Goal: Task Accomplishment & Management: Use online tool/utility

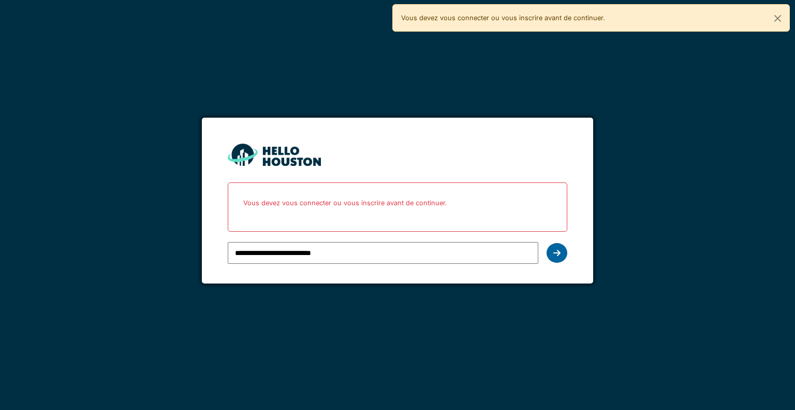
click at [558, 254] on icon at bounding box center [556, 253] width 7 height 8
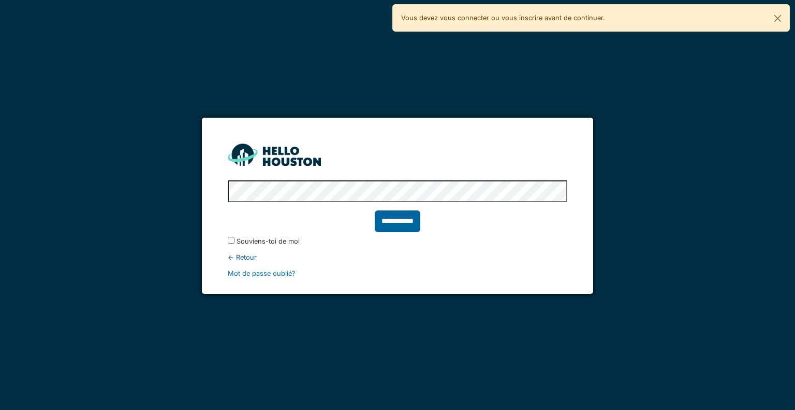
click at [386, 216] on input "**********" at bounding box center [398, 221] width 46 height 22
type input "******"
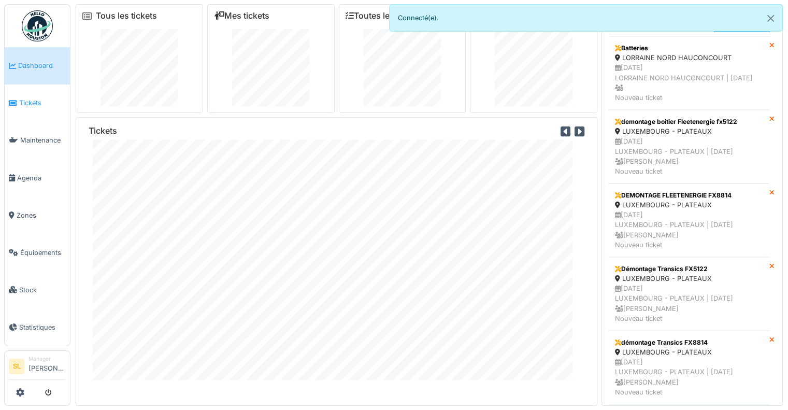
click at [33, 98] on span "Tickets" at bounding box center [42, 103] width 47 height 10
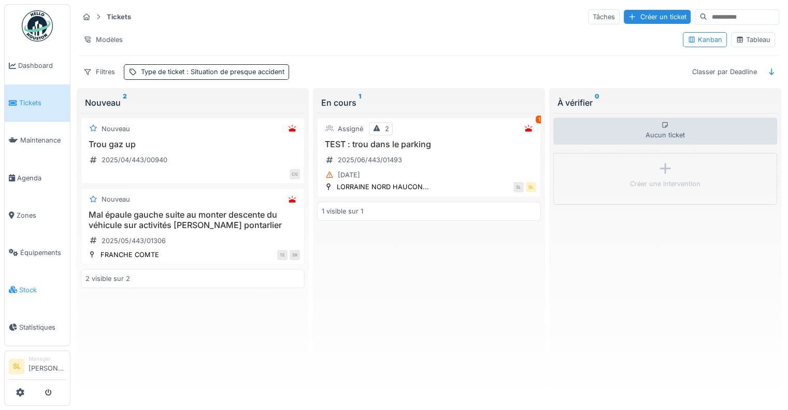
click at [18, 285] on li "Stock" at bounding box center [37, 290] width 57 height 10
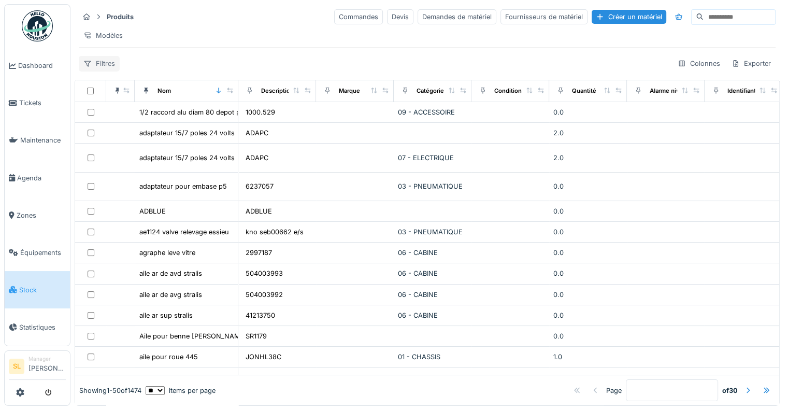
click at [107, 71] on div "Filtres" at bounding box center [99, 63] width 41 height 15
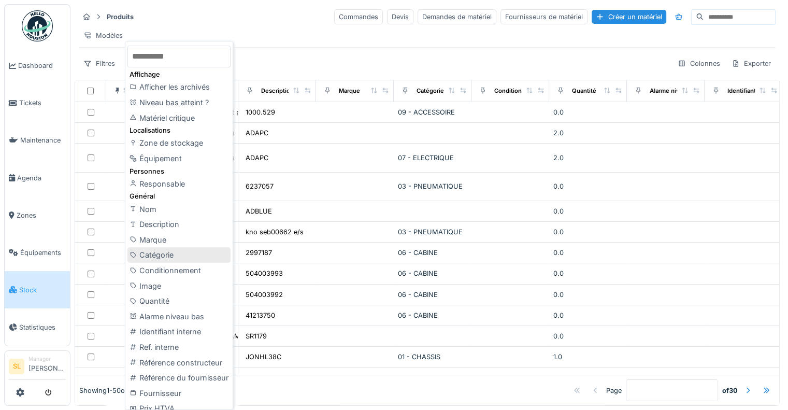
click at [156, 256] on div "Catégorie" at bounding box center [178, 255] width 103 height 16
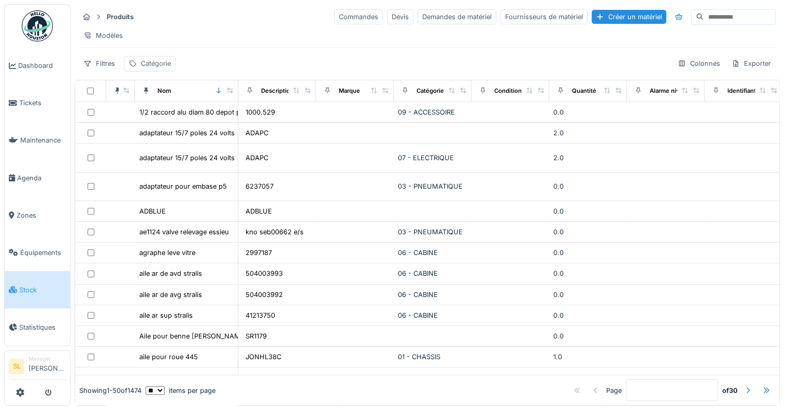
click at [146, 68] on div "Catégorie" at bounding box center [156, 64] width 30 height 10
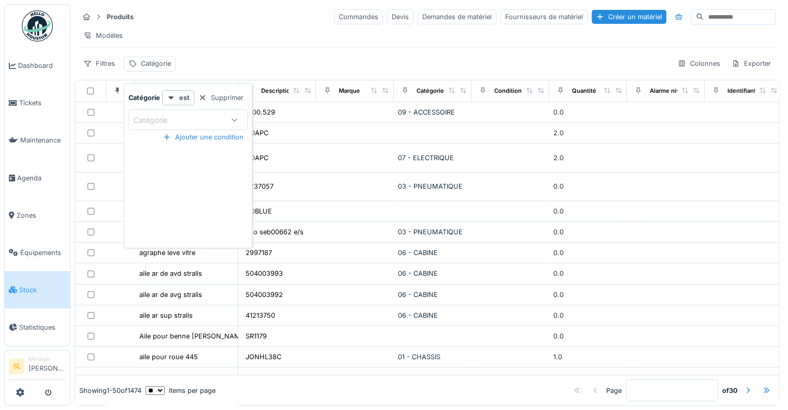
click at [189, 120] on div "Catégorie" at bounding box center [178, 119] width 91 height 11
click at [174, 94] on div at bounding box center [171, 98] width 8 height 10
click at [173, 94] on icon at bounding box center [171, 97] width 8 height 7
click at [199, 114] on div "Catégorie" at bounding box center [178, 119] width 91 height 11
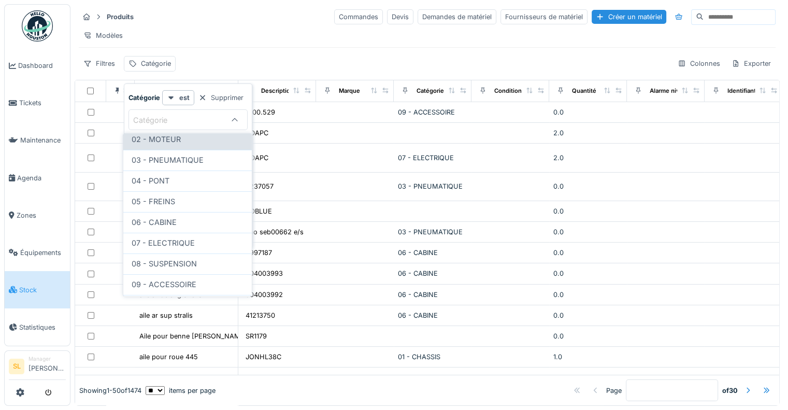
scroll to position [138, 0]
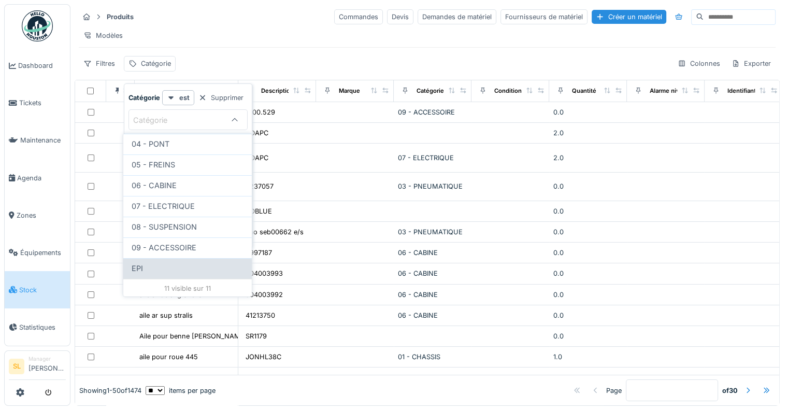
type input "***"
click at [154, 265] on div "EPI" at bounding box center [188, 268] width 112 height 11
type input "***"
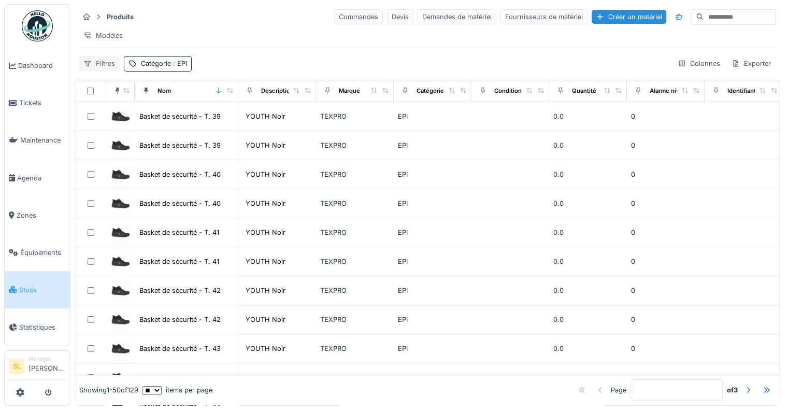
click at [106, 67] on div "Filtres" at bounding box center [99, 63] width 41 height 15
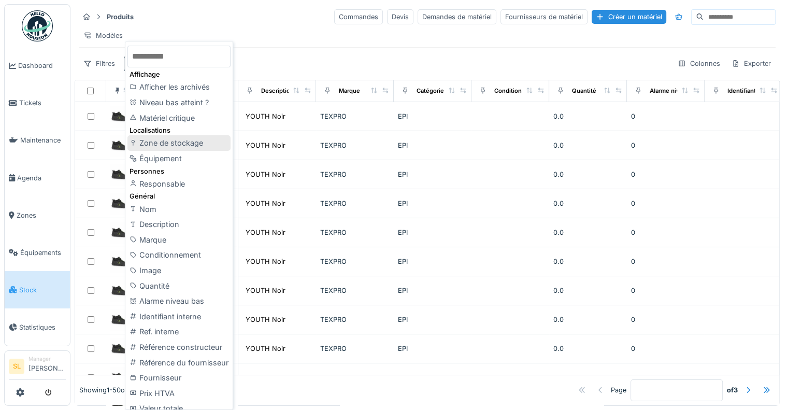
click at [181, 144] on div "Zone de stockage" at bounding box center [178, 143] width 103 height 16
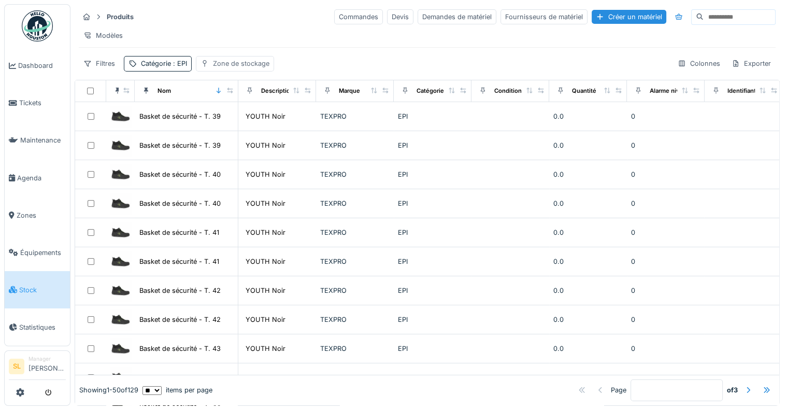
click at [243, 68] on div "Zone de stockage" at bounding box center [241, 64] width 56 height 10
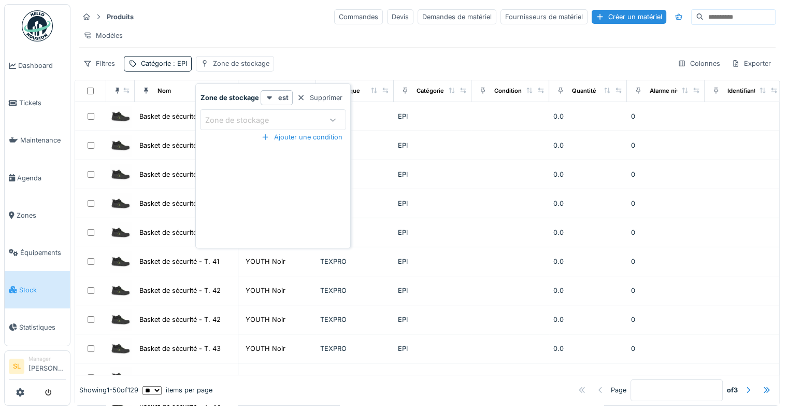
click at [313, 120] on div "Zone de stockage" at bounding box center [262, 119] width 115 height 11
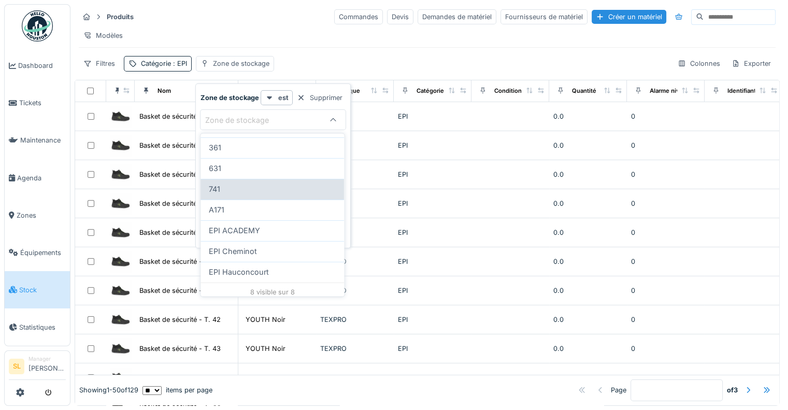
scroll to position [76, 0]
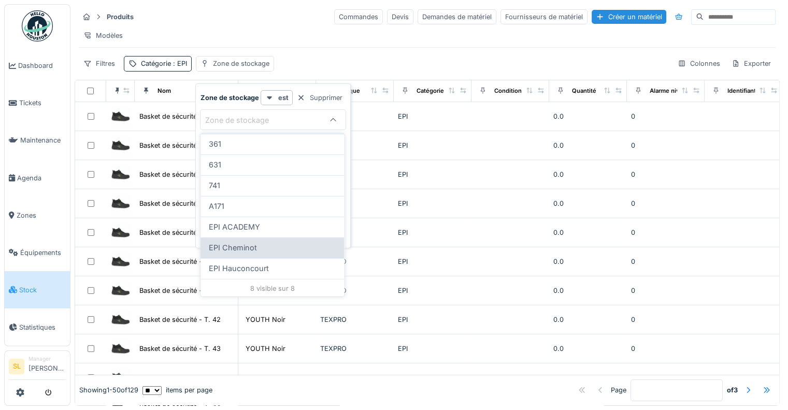
click at [245, 252] on span "EPI Cheminot" at bounding box center [233, 247] width 48 height 11
type input "*****"
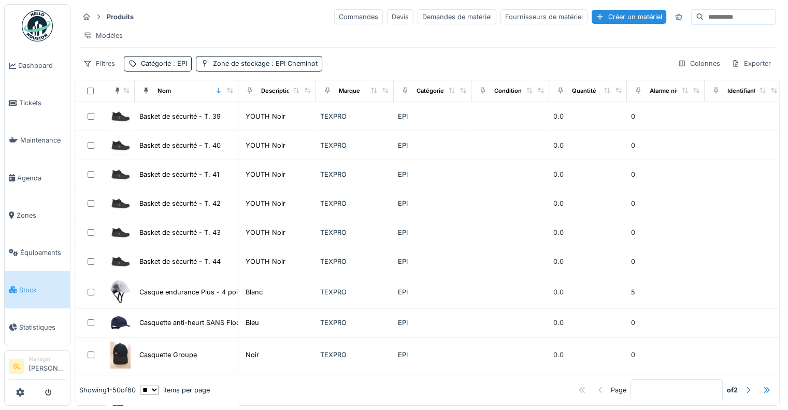
click at [350, 64] on div "Filtres Catégorie : EPI Zone de stockage : EPI Cheminot Colonnes Exporter" at bounding box center [427, 63] width 696 height 15
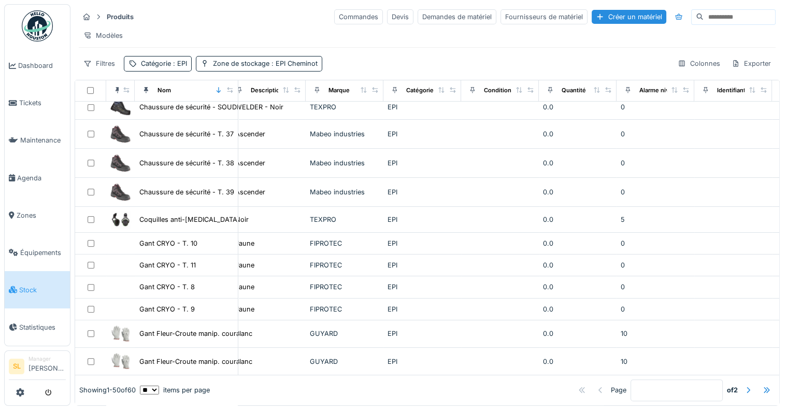
scroll to position [0, 10]
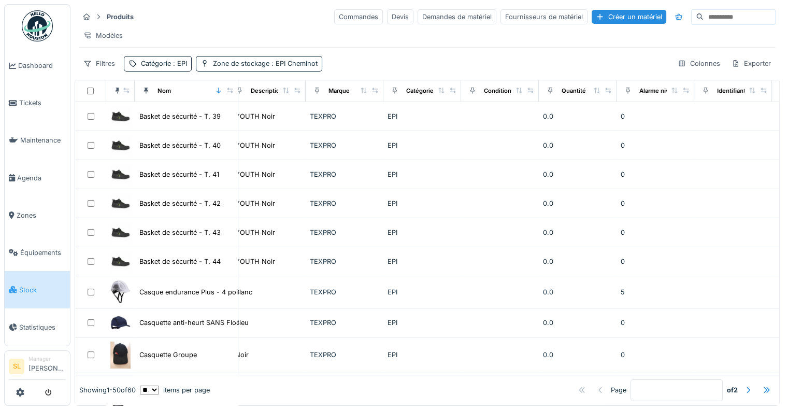
click at [367, 64] on div "Filtres Catégorie : EPI Zone de stockage : EPI Cheminot Colonnes Exporter" at bounding box center [427, 63] width 696 height 15
click at [687, 61] on div "Colonnes" at bounding box center [699, 63] width 52 height 15
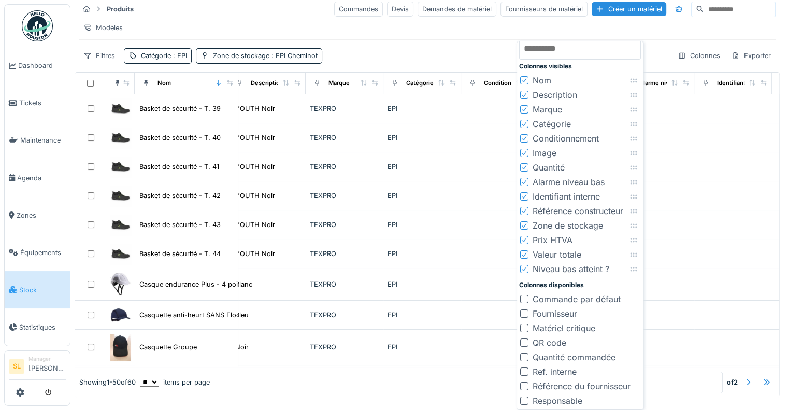
scroll to position [0, 0]
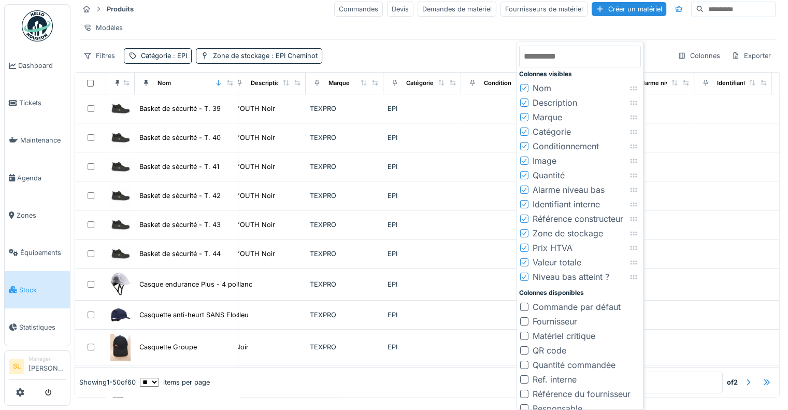
click at [523, 86] on icon at bounding box center [524, 87] width 6 height 5
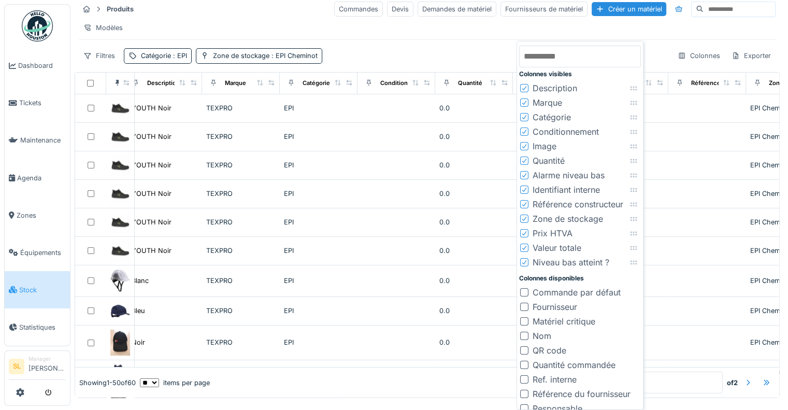
click at [522, 88] on icon at bounding box center [524, 88] width 4 height 4
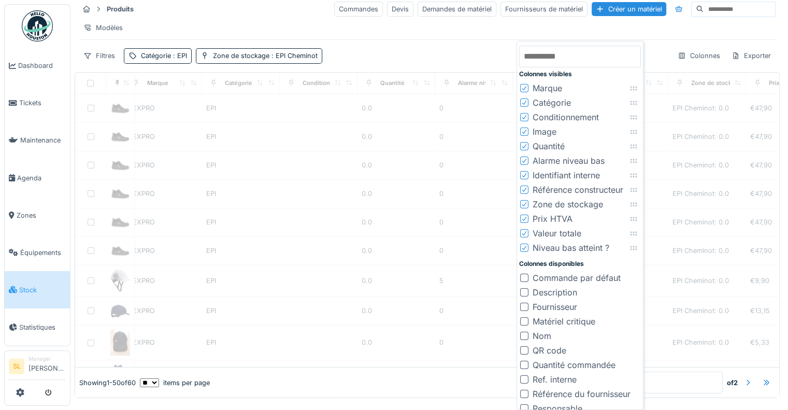
click at [522, 88] on icon at bounding box center [524, 88] width 4 height 4
click at [522, 100] on icon at bounding box center [524, 102] width 4 height 4
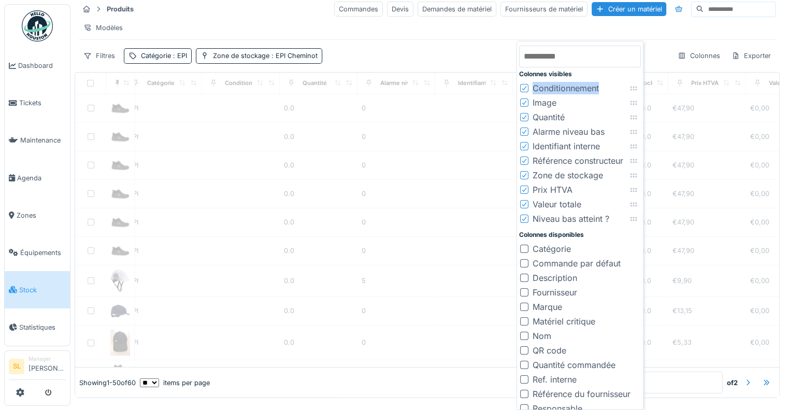
click at [522, 88] on icon at bounding box center [524, 88] width 4 height 4
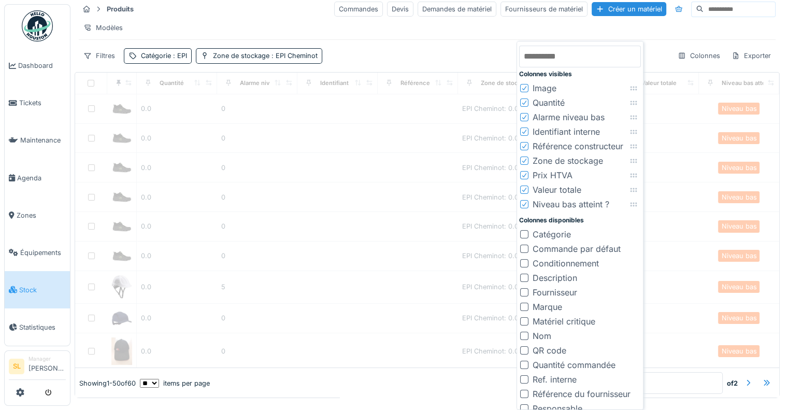
click at [522, 88] on div "Colonnes visibles Image Quantité Alarme niveau bas Identifiant interne Référenc…" at bounding box center [580, 229] width 122 height 372
click at [522, 88] on icon at bounding box center [524, 88] width 4 height 4
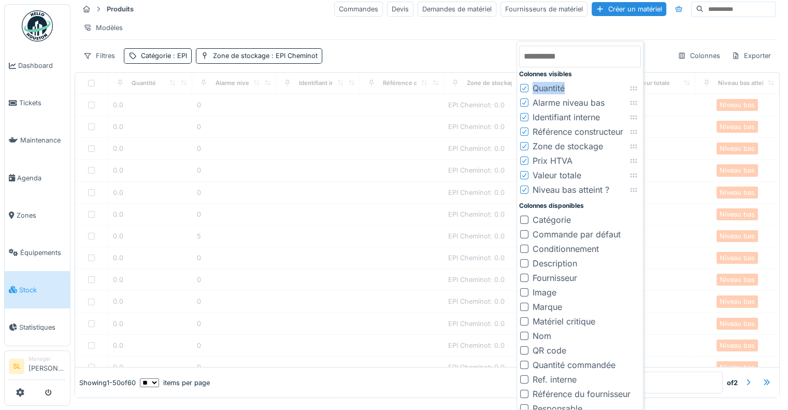
scroll to position [0, 0]
click at [522, 88] on icon at bounding box center [524, 88] width 4 height 4
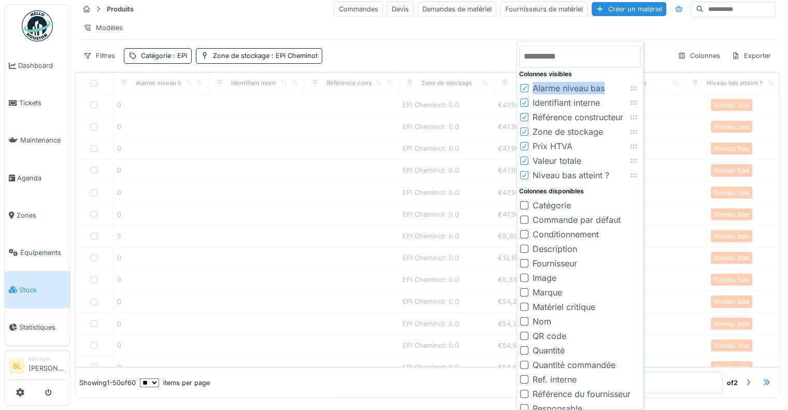
click at [522, 88] on icon at bounding box center [524, 88] width 4 height 4
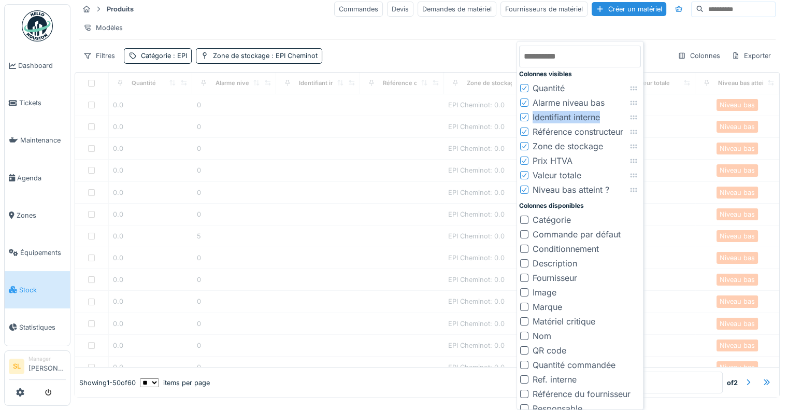
click at [522, 88] on div "Colonnes visibles Quantité Alarme niveau bas Identifiant interne Référence cons…" at bounding box center [580, 229] width 122 height 372
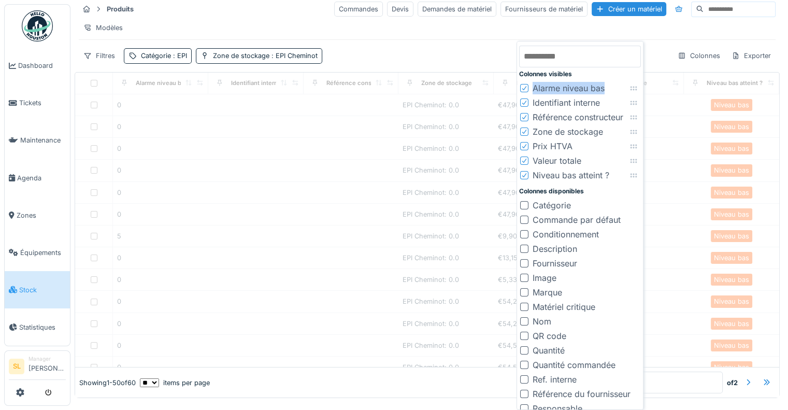
click at [522, 88] on icon at bounding box center [524, 87] width 6 height 5
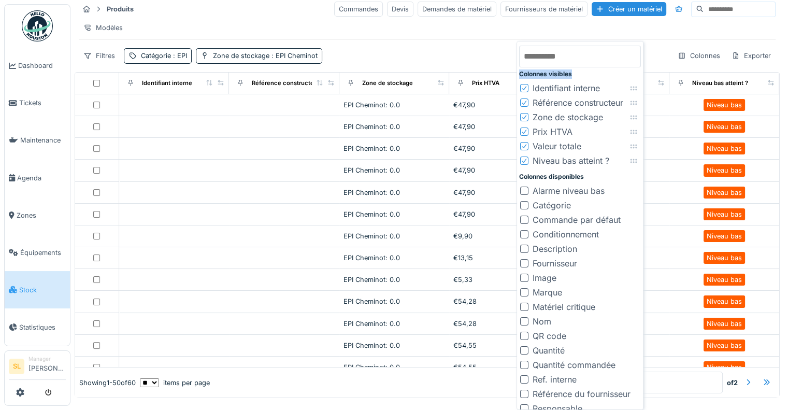
click at [522, 88] on icon at bounding box center [524, 88] width 4 height 4
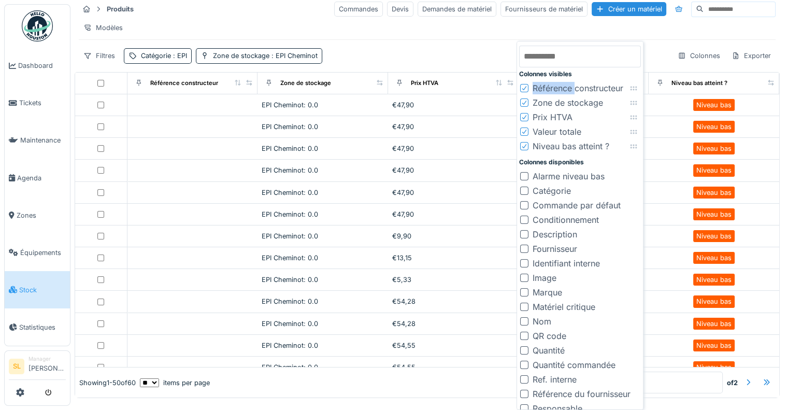
click at [522, 88] on icon at bounding box center [524, 88] width 4 height 4
click at [522, 88] on div "Colonnes visibles Référence constructeur Zone de stockage Prix HTVA Valeur tota…" at bounding box center [579, 225] width 127 height 369
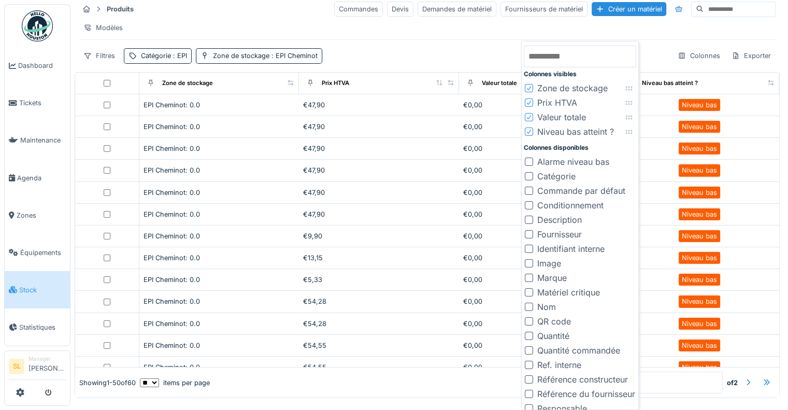
click at [528, 88] on icon at bounding box center [529, 87] width 6 height 5
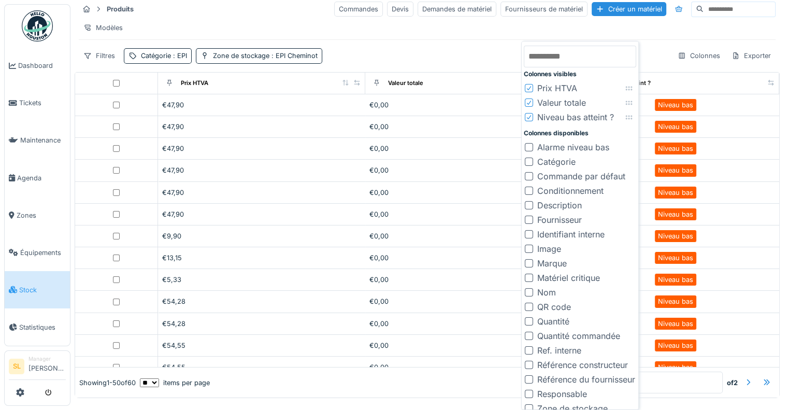
click at [529, 86] on icon at bounding box center [529, 87] width 6 height 5
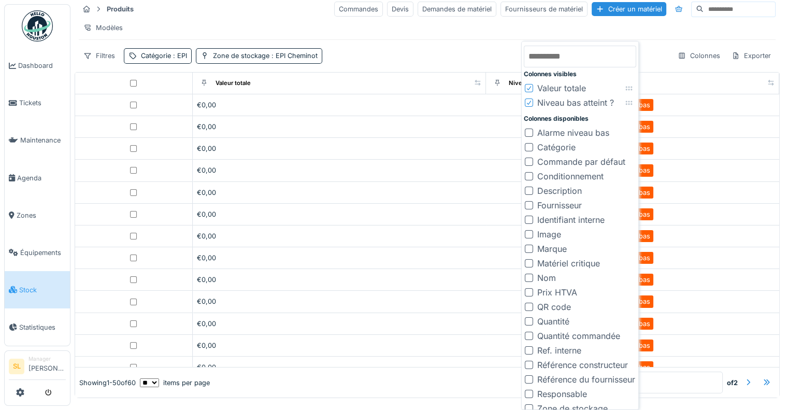
click at [527, 88] on icon at bounding box center [529, 88] width 4 height 4
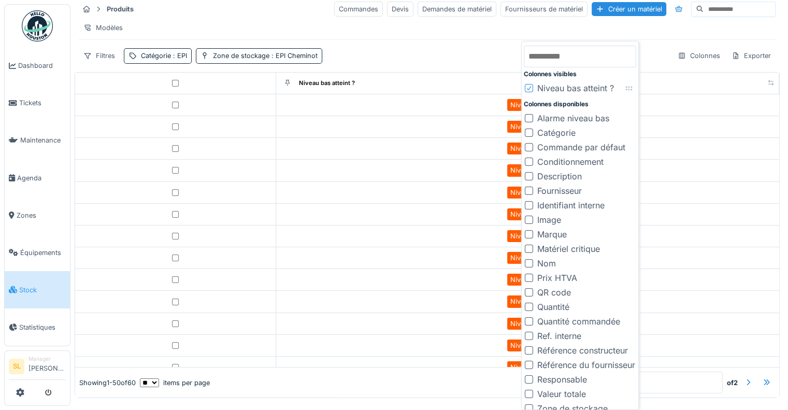
click at [528, 89] on icon at bounding box center [529, 88] width 4 height 4
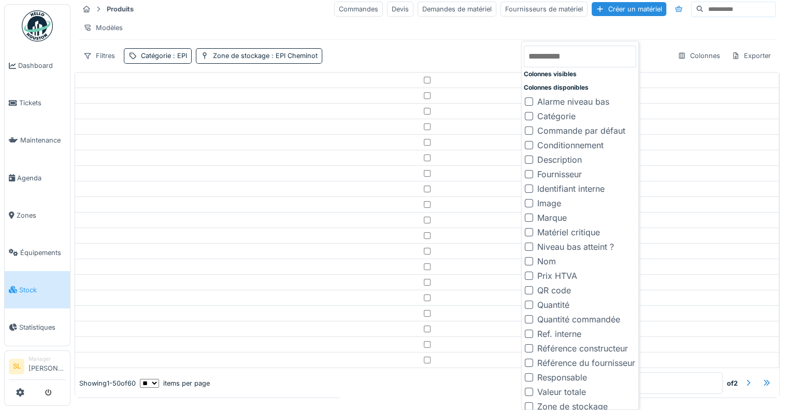
scroll to position [6, 0]
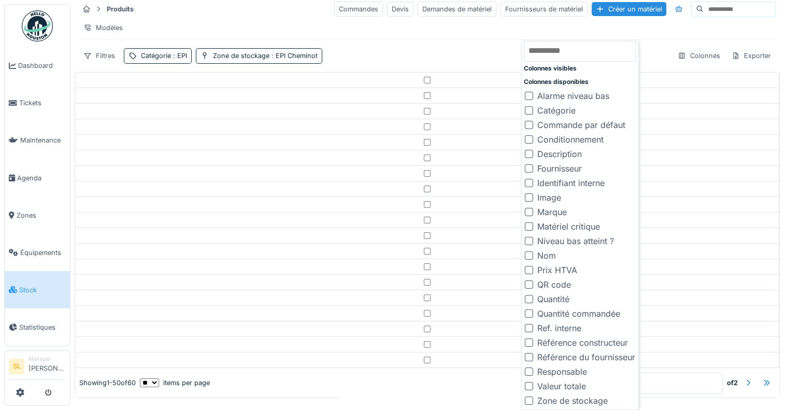
click at [531, 398] on div at bounding box center [528, 400] width 8 height 8
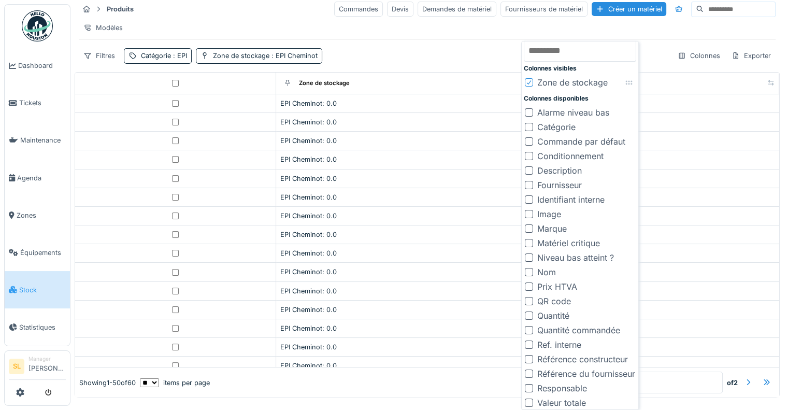
click at [526, 269] on div at bounding box center [528, 272] width 8 height 8
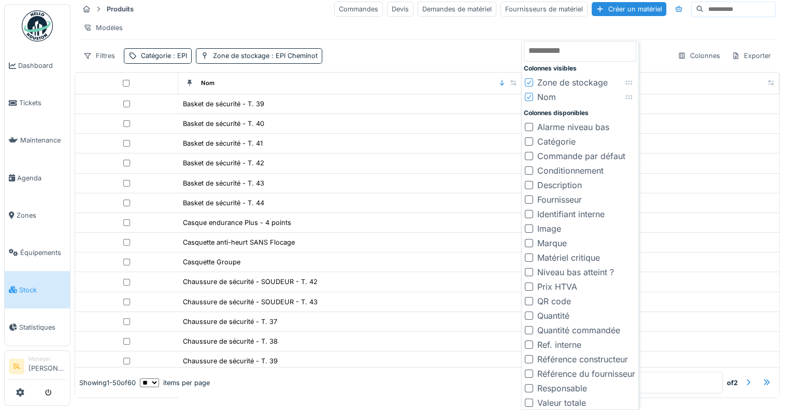
click at [529, 186] on div at bounding box center [528, 185] width 8 height 8
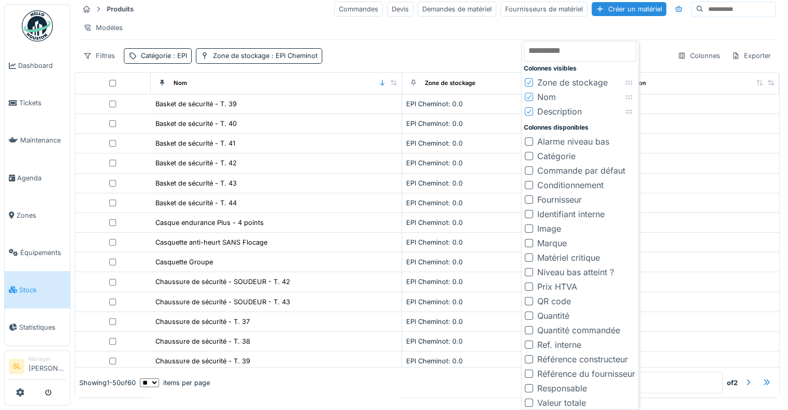
click at [530, 242] on div at bounding box center [528, 243] width 8 height 8
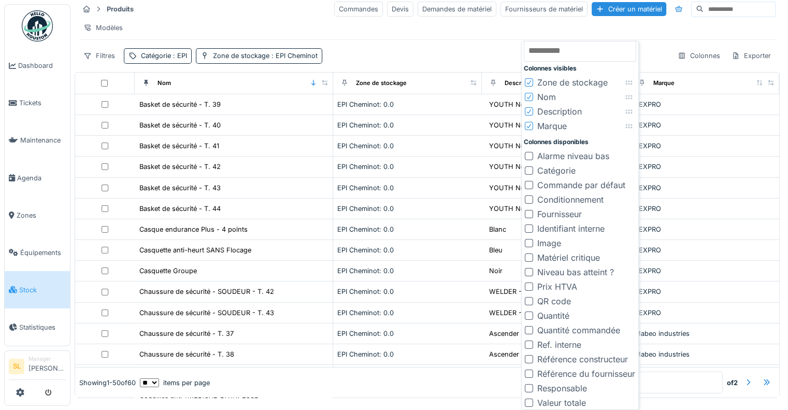
click at [528, 240] on div at bounding box center [528, 243] width 8 height 8
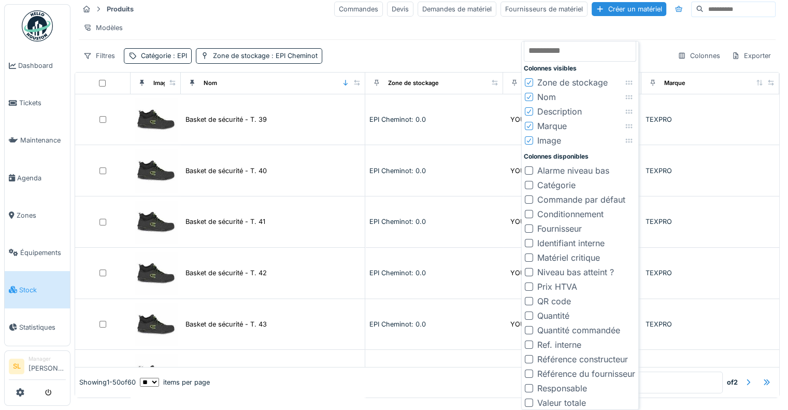
click at [528, 315] on div at bounding box center [528, 315] width 8 height 8
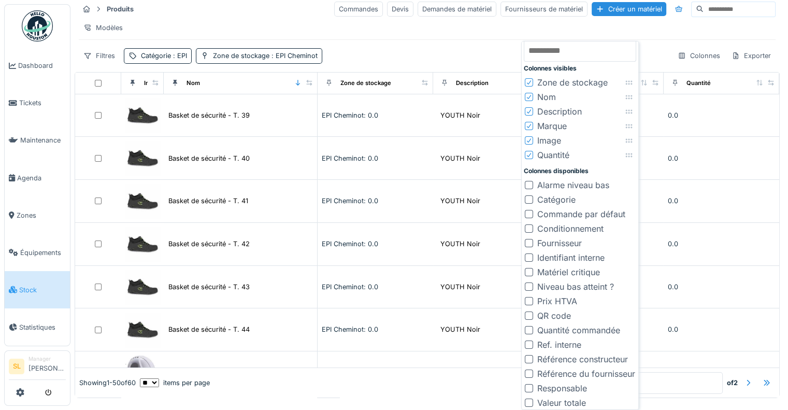
click at [528, 300] on div at bounding box center [528, 301] width 8 height 8
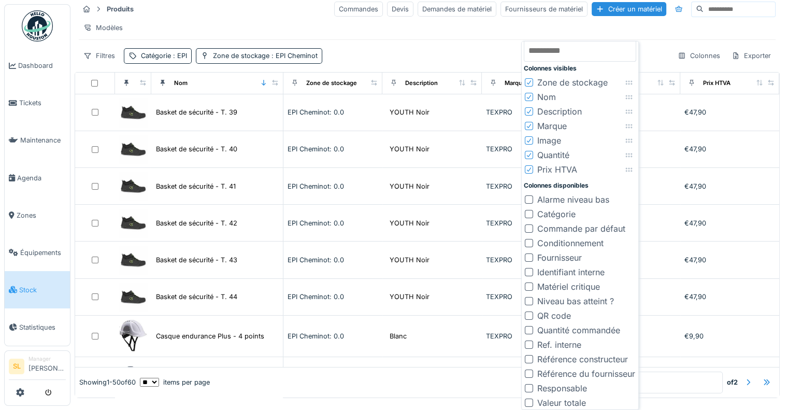
click at [531, 400] on div at bounding box center [528, 402] width 8 height 8
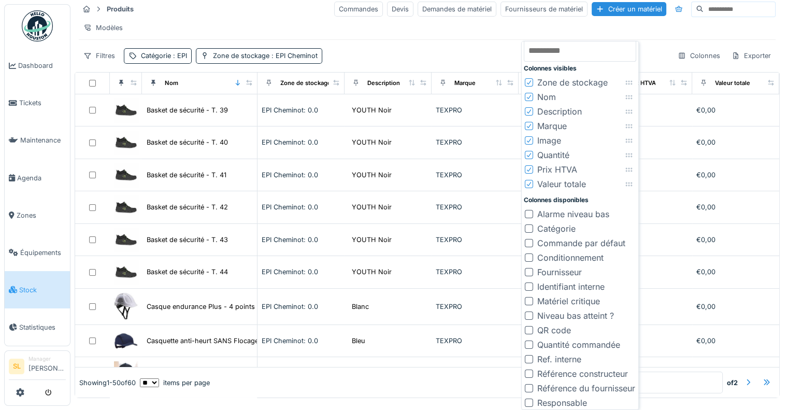
click at [529, 314] on div at bounding box center [528, 315] width 8 height 8
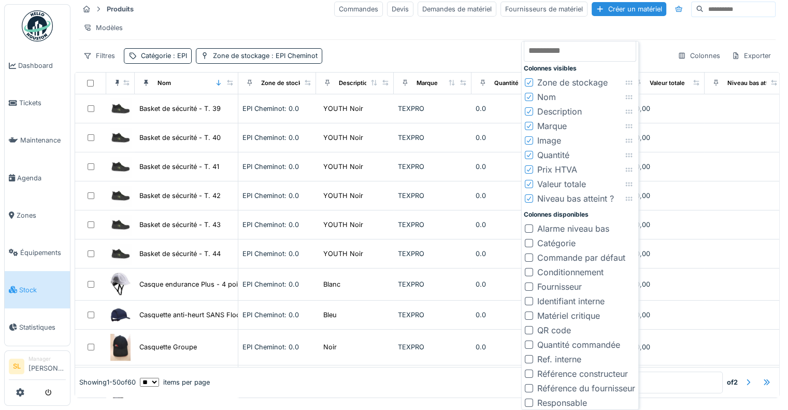
click at [689, 31] on div "Modèles" at bounding box center [427, 27] width 696 height 15
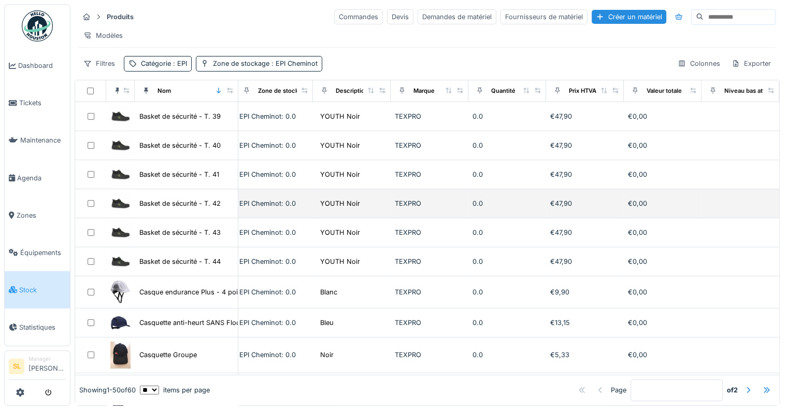
scroll to position [0, 0]
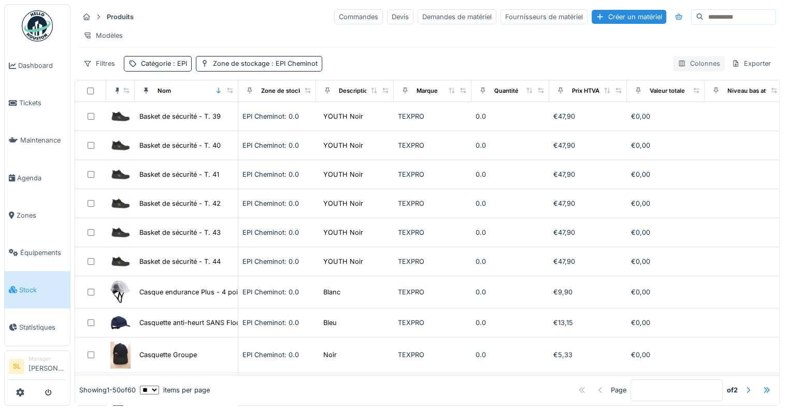
click at [691, 61] on div "Colonnes" at bounding box center [699, 63] width 52 height 15
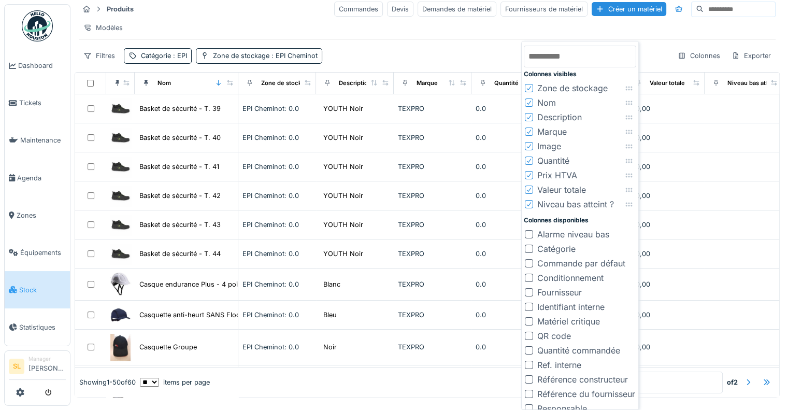
click at [433, 50] on div "Produits Commandes Devis Demandes de matériel Fournisseurs de matériel Créer un…" at bounding box center [427, 31] width 705 height 71
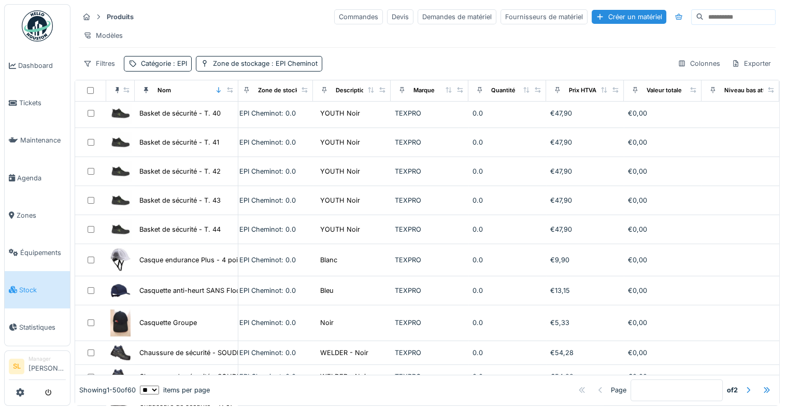
scroll to position [0, 26]
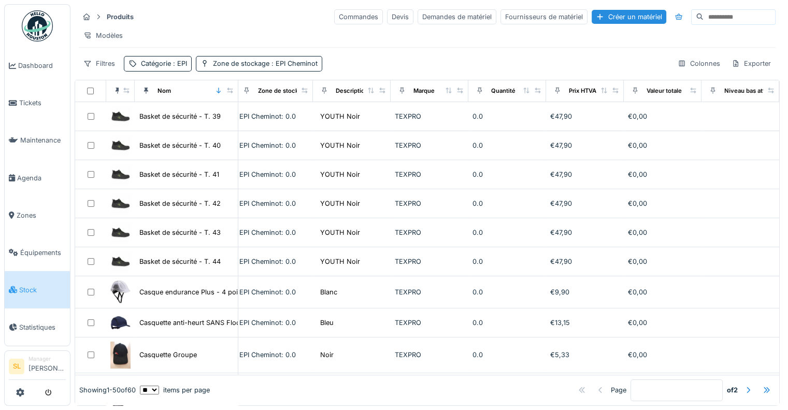
click at [399, 28] on div "Modèles" at bounding box center [427, 35] width 696 height 15
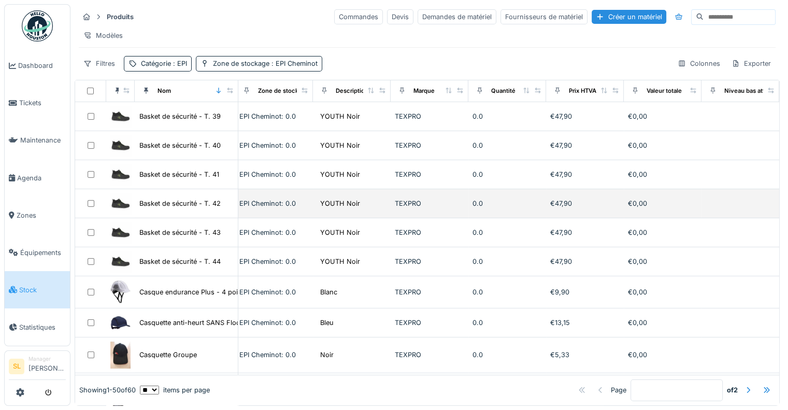
scroll to position [17, 0]
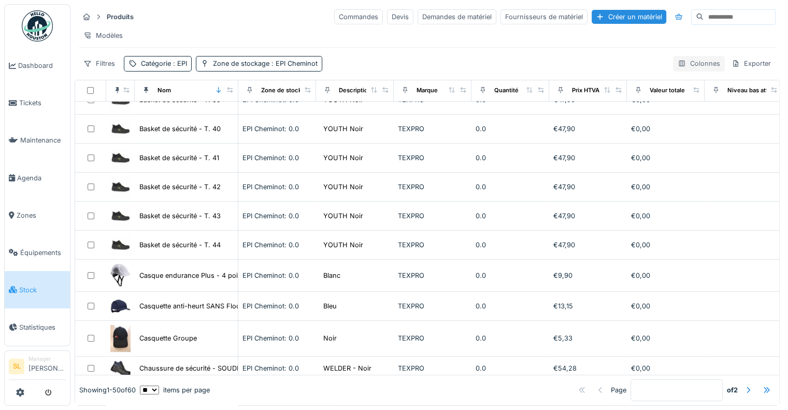
click at [690, 61] on div "Colonnes" at bounding box center [699, 63] width 52 height 15
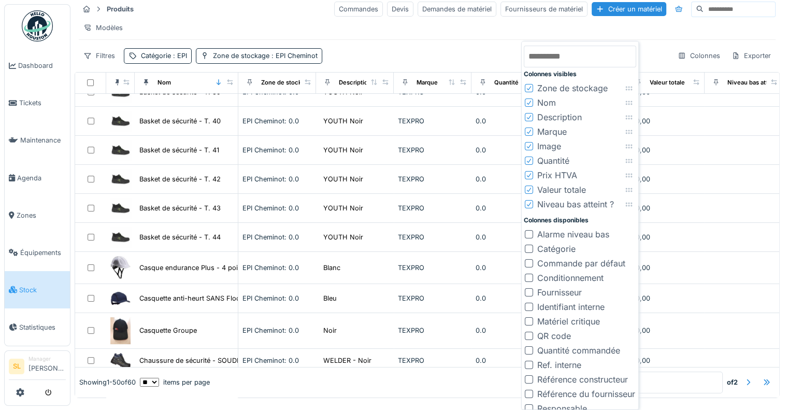
click at [458, 51] on div "Produits Commandes Devis Demandes de matériel Fournisseurs de matériel Créer un…" at bounding box center [427, 31] width 705 height 71
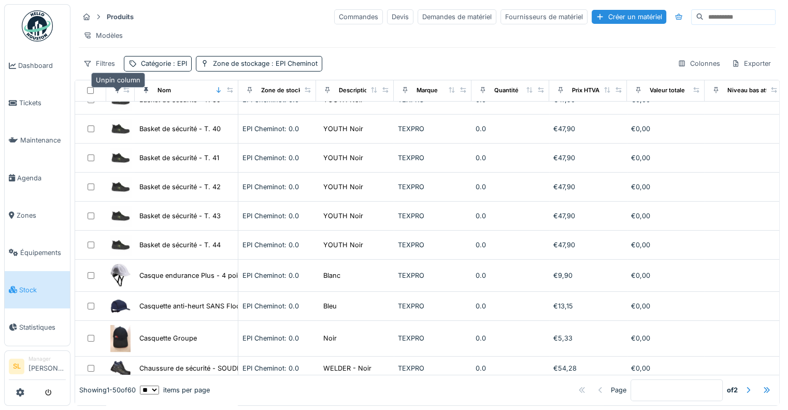
click at [113, 90] on div at bounding box center [117, 90] width 14 height 13
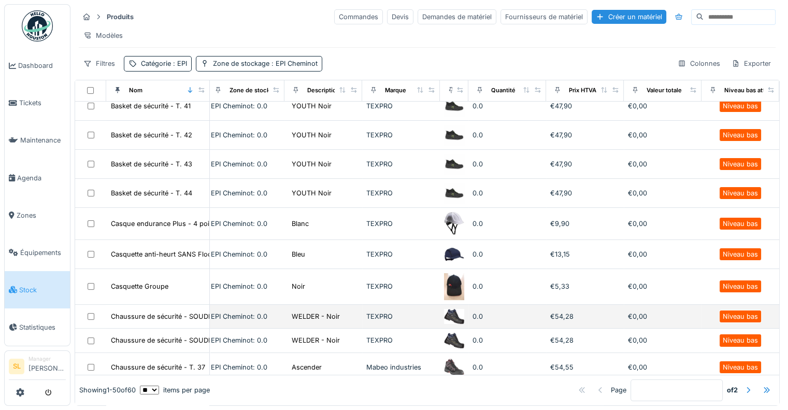
scroll to position [0, 23]
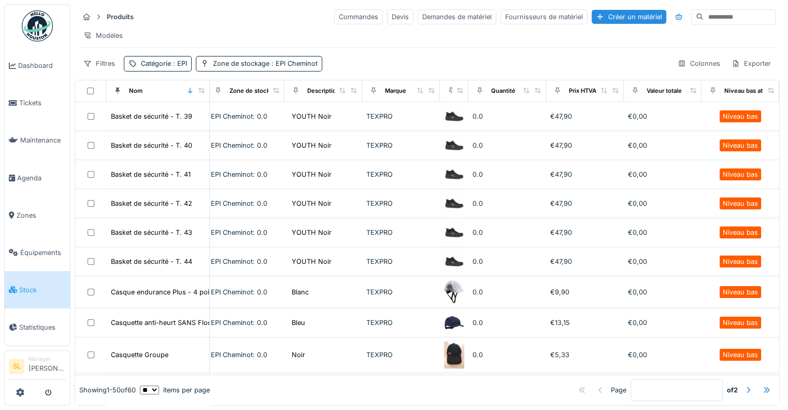
click at [386, 57] on div "Filtres Catégorie : EPI Zone de stockage : EPI Cheminot Colonnes Exporter" at bounding box center [427, 63] width 696 height 15
click at [738, 63] on div "Exporter" at bounding box center [750, 63] width 49 height 15
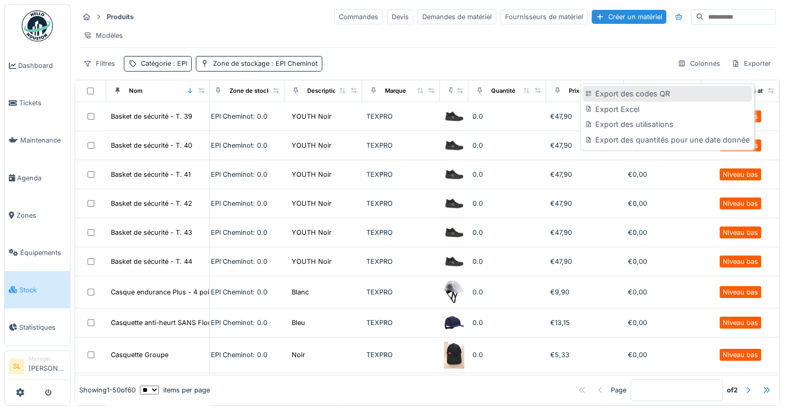
click at [613, 86] on div "Export des codes QR" at bounding box center [666, 94] width 168 height 16
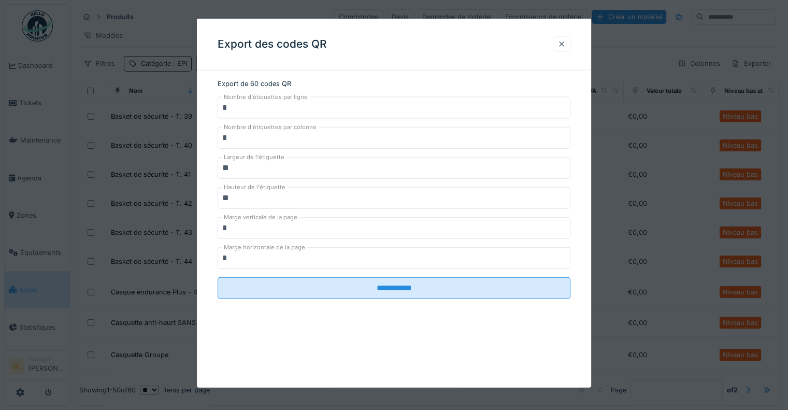
click at [564, 43] on div at bounding box center [561, 44] width 8 height 10
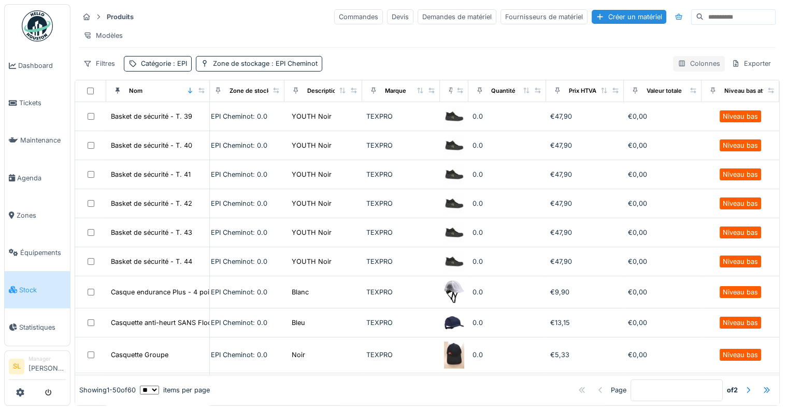
click at [681, 65] on div "Colonnes" at bounding box center [699, 63] width 52 height 15
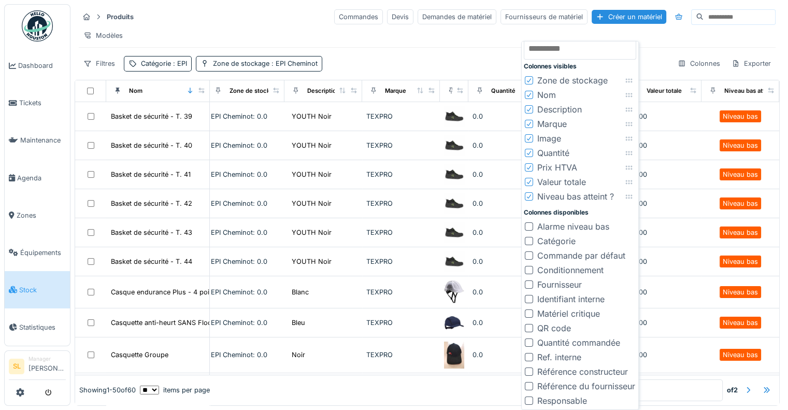
scroll to position [8, 0]
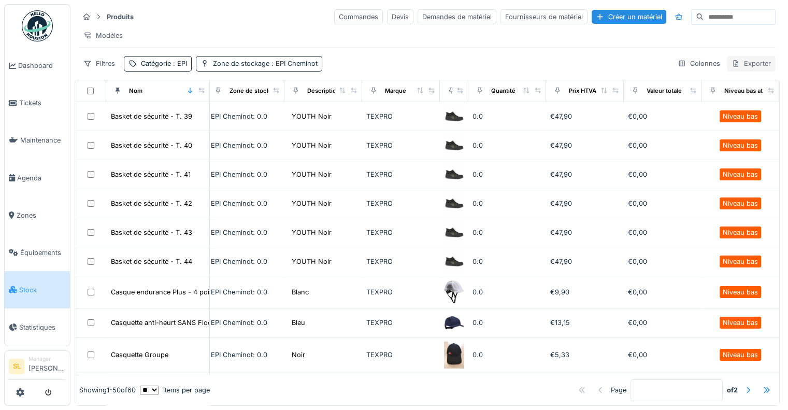
click at [741, 63] on div "Exporter" at bounding box center [750, 63] width 49 height 15
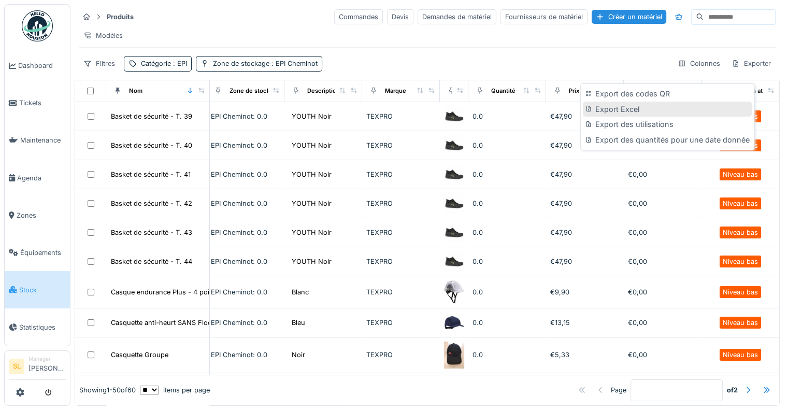
click at [626, 101] on div "Export Excel" at bounding box center [666, 109] width 168 height 16
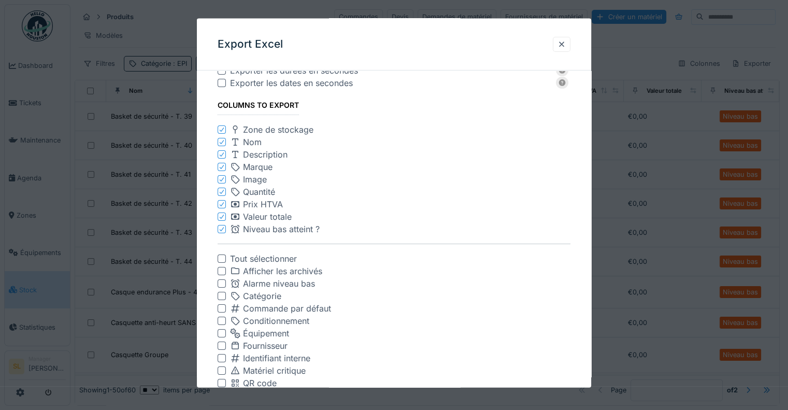
scroll to position [159, 0]
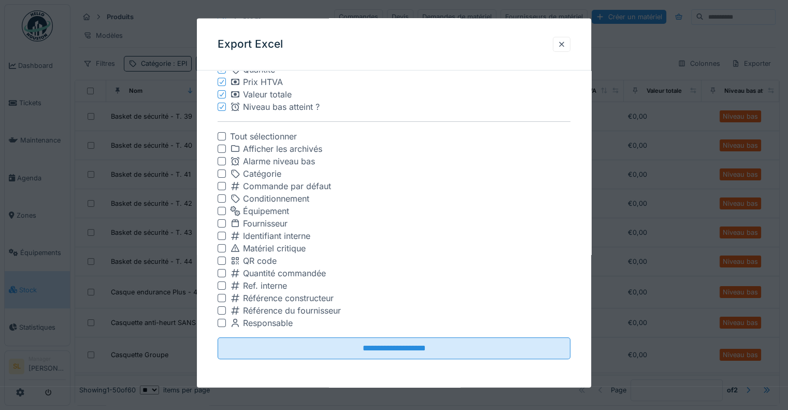
click at [224, 222] on div at bounding box center [221, 223] width 8 height 8
click at [226, 323] on div at bounding box center [221, 322] width 8 height 8
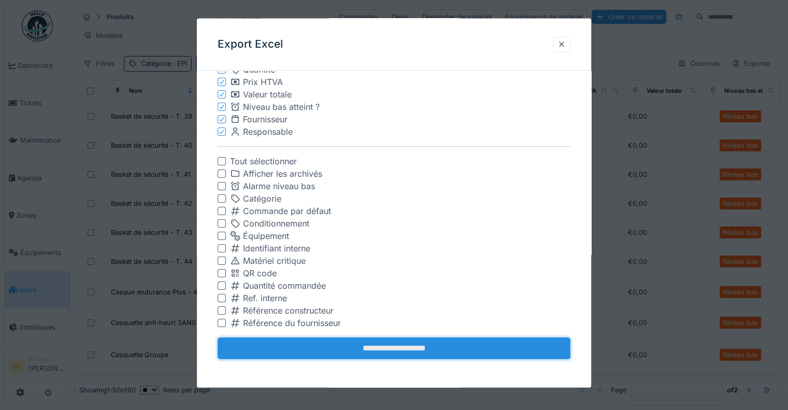
click at [307, 342] on input "**********" at bounding box center [393, 348] width 353 height 22
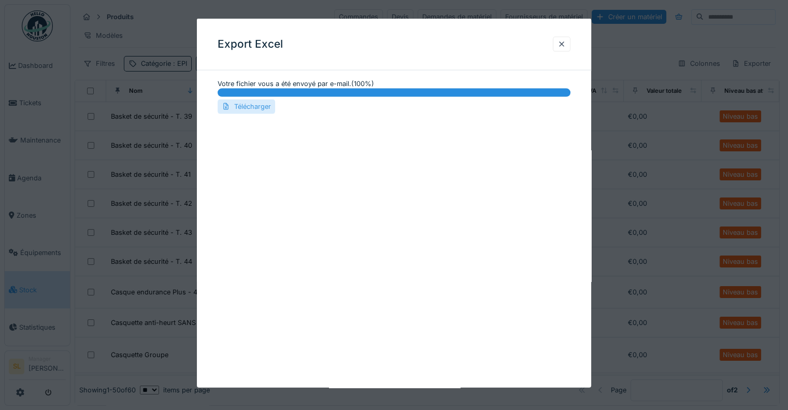
click at [255, 109] on div "Télécharger" at bounding box center [245, 106] width 57 height 14
click at [559, 42] on div at bounding box center [561, 44] width 18 height 15
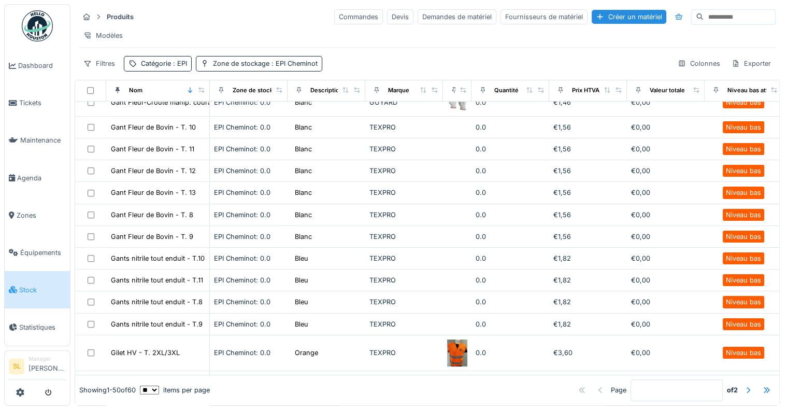
scroll to position [616, 0]
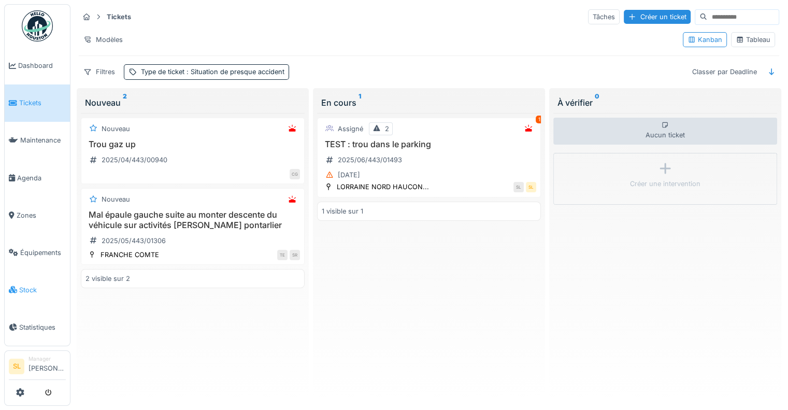
click at [31, 285] on span "Stock" at bounding box center [42, 290] width 47 height 10
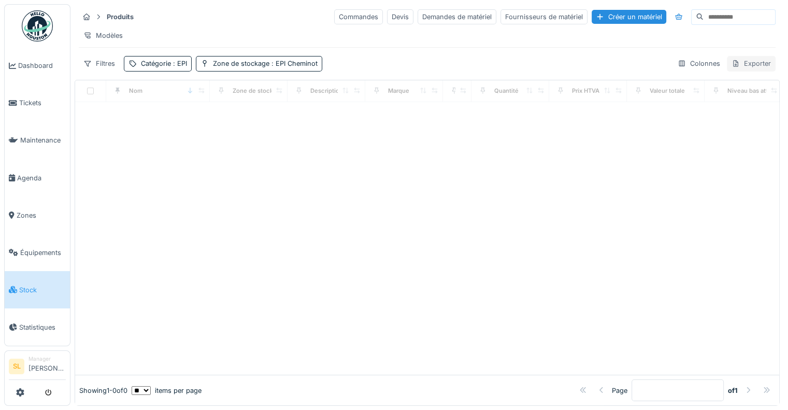
click at [750, 70] on div "Exporter" at bounding box center [750, 63] width 49 height 15
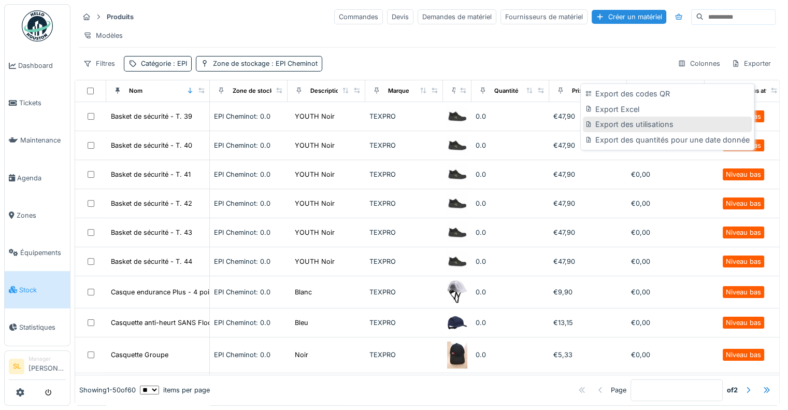
click at [644, 123] on div "Export des utilisations" at bounding box center [666, 124] width 168 height 16
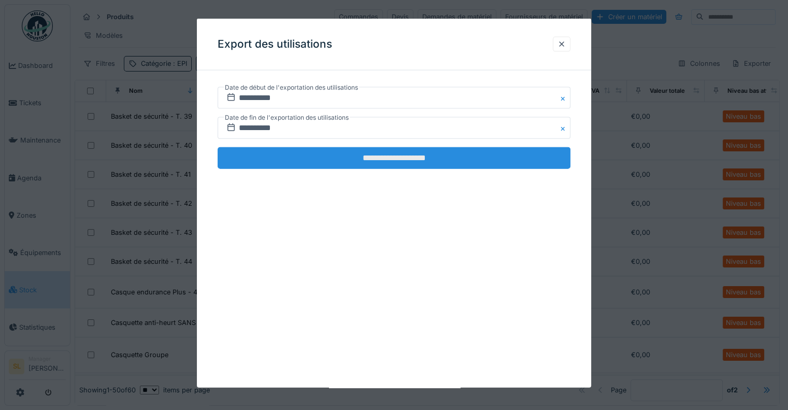
click at [380, 161] on input "**********" at bounding box center [393, 158] width 353 height 22
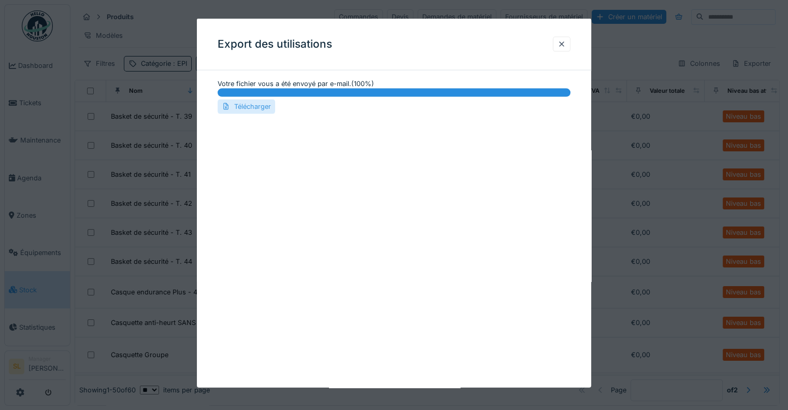
click at [264, 105] on div "Télécharger" at bounding box center [245, 106] width 57 height 14
